Goal: Communication & Community: Share content

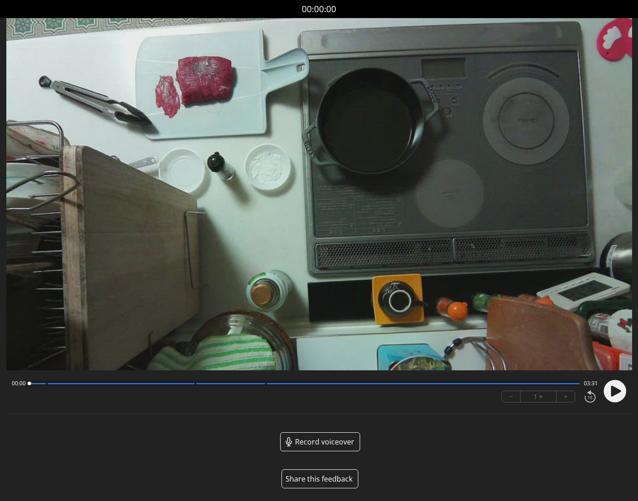
click at [328, 477] on button "Share this feedback" at bounding box center [319, 478] width 77 height 19
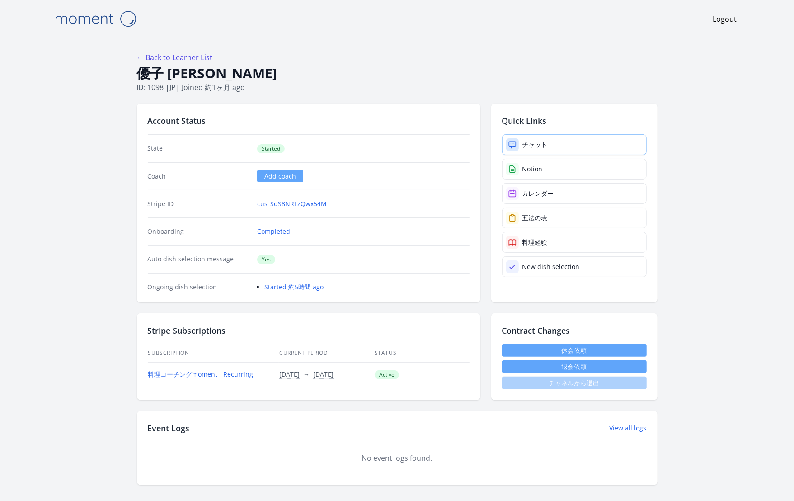
click at [563, 148] on link "チャット" at bounding box center [574, 144] width 145 height 21
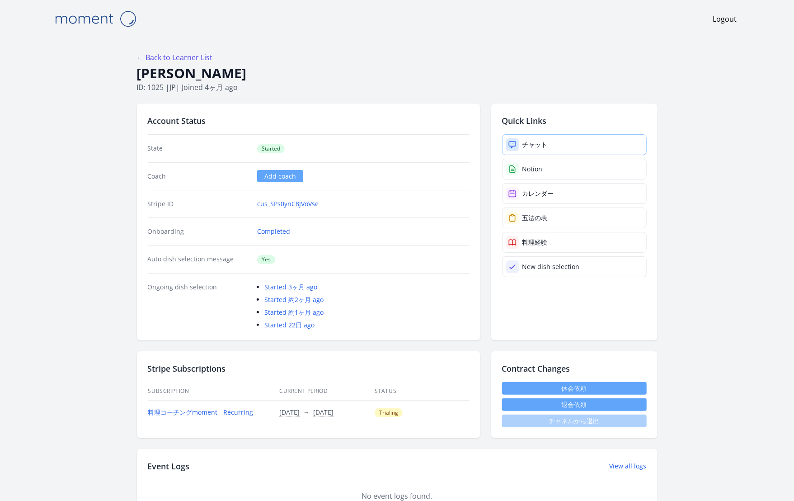
click at [544, 144] on div "チャット" at bounding box center [534, 144] width 25 height 9
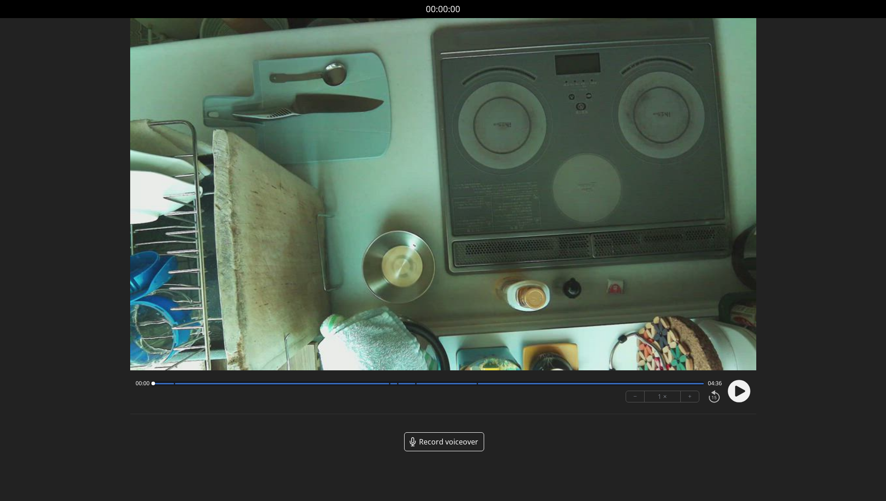
click at [739, 390] on icon at bounding box center [740, 390] width 10 height 11
click at [689, 398] on button "+" at bounding box center [689, 396] width 18 height 11
click at [742, 388] on circle at bounding box center [738, 391] width 23 height 23
click at [385, 384] on div at bounding box center [428, 383] width 551 height 5
click at [744, 394] on circle at bounding box center [738, 391] width 23 height 23
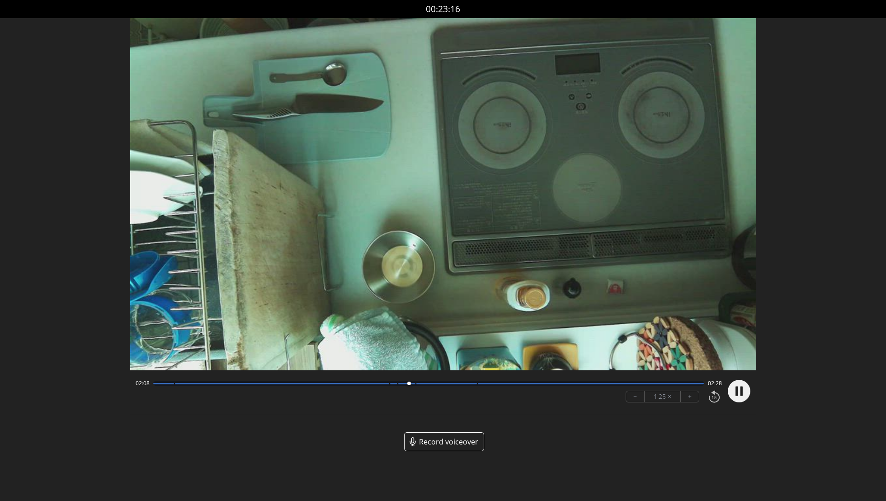
click at [744, 394] on circle at bounding box center [738, 391] width 23 height 23
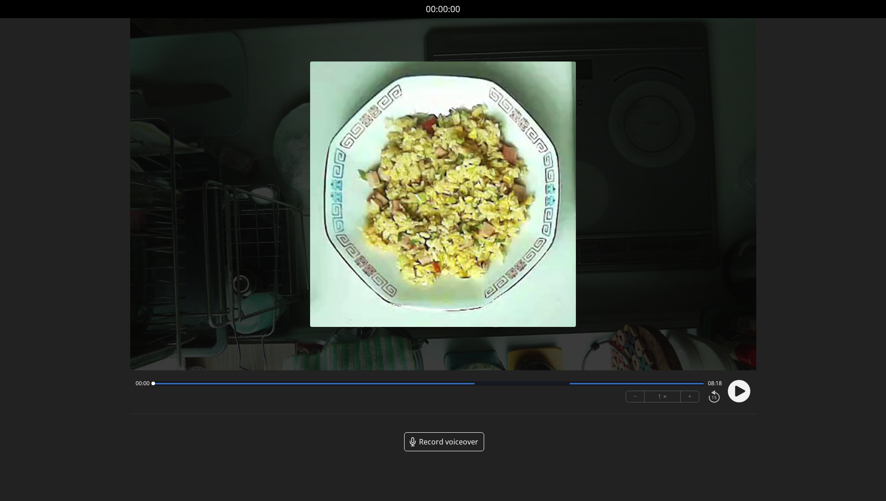
click at [738, 390] on icon at bounding box center [740, 390] width 10 height 11
click at [686, 399] on button "+" at bounding box center [689, 396] width 18 height 11
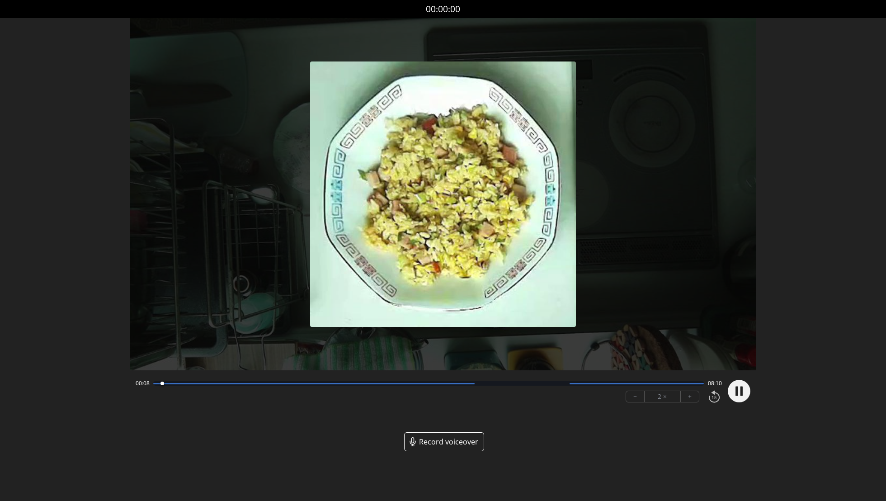
click at [194, 382] on div at bounding box center [428, 383] width 551 height 5
click at [637, 395] on button "−" at bounding box center [635, 396] width 19 height 11
click at [691, 397] on button "+" at bounding box center [689, 396] width 18 height 11
click at [737, 394] on circle at bounding box center [738, 391] width 23 height 23
